Goal: Navigation & Orientation: Go to known website

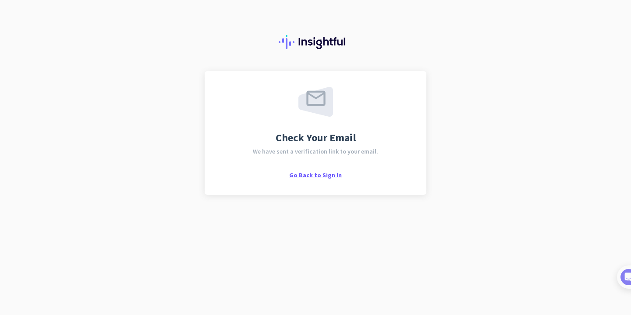
click at [329, 176] on span "Go Back to Sign In" at bounding box center [315, 175] width 53 height 8
click at [313, 176] on span "Go Back to Sign In" at bounding box center [315, 175] width 53 height 8
